Goal: Task Accomplishment & Management: Manage account settings

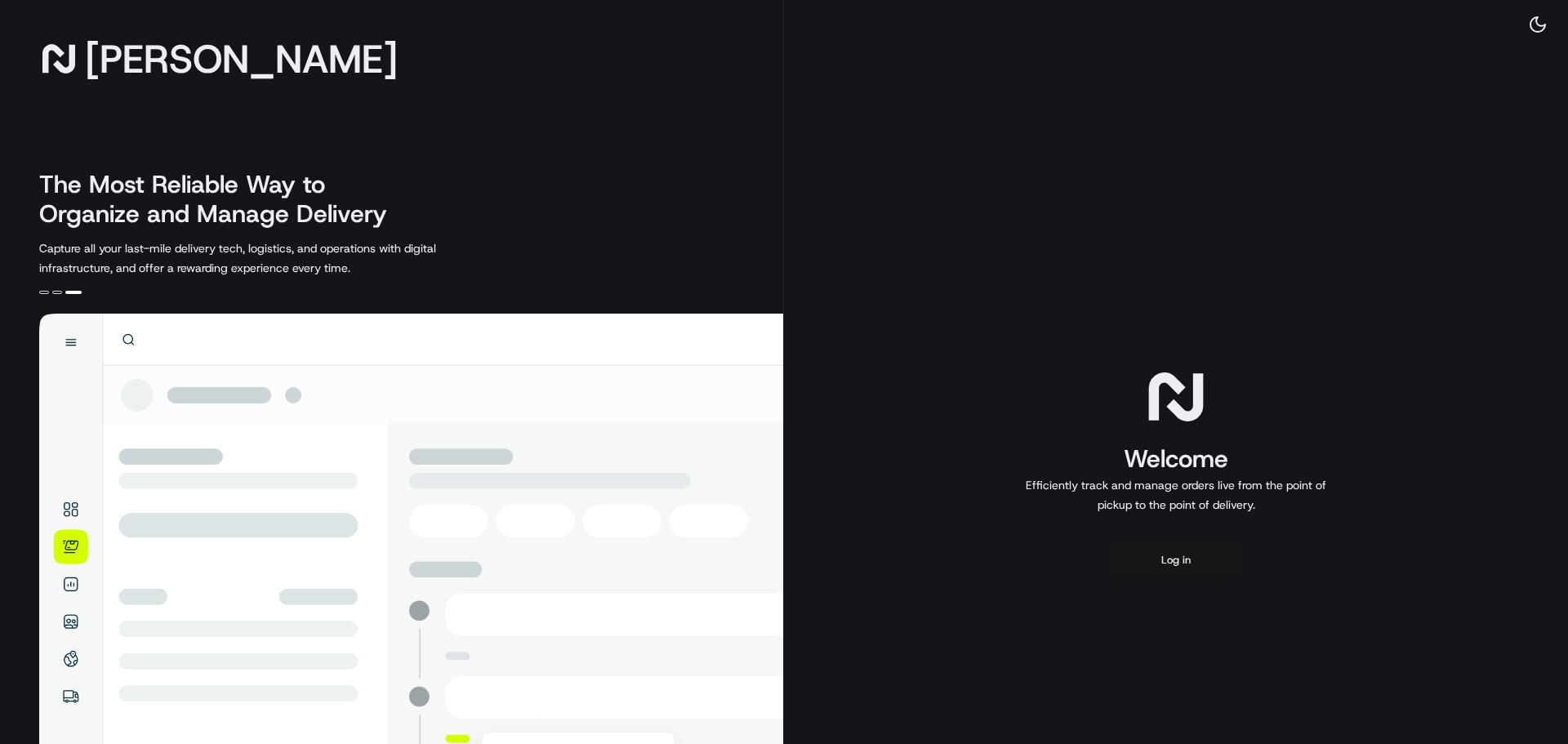
click at [1189, 558] on button "Log in" at bounding box center [1176, 560] width 131 height 39
